Goal: Check status: Check status

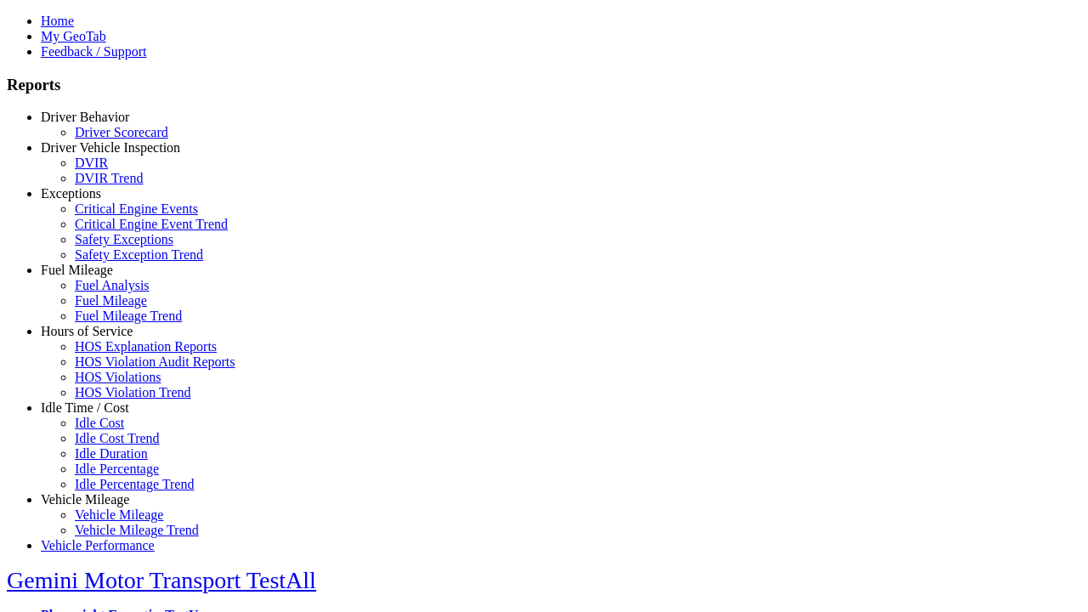
click at [98, 124] on link "Driver Behavior" at bounding box center [85, 117] width 88 height 14
click at [110, 139] on link "Driver Scorecard" at bounding box center [121, 132] width 93 height 14
